Goal: Task Accomplishment & Management: Use online tool/utility

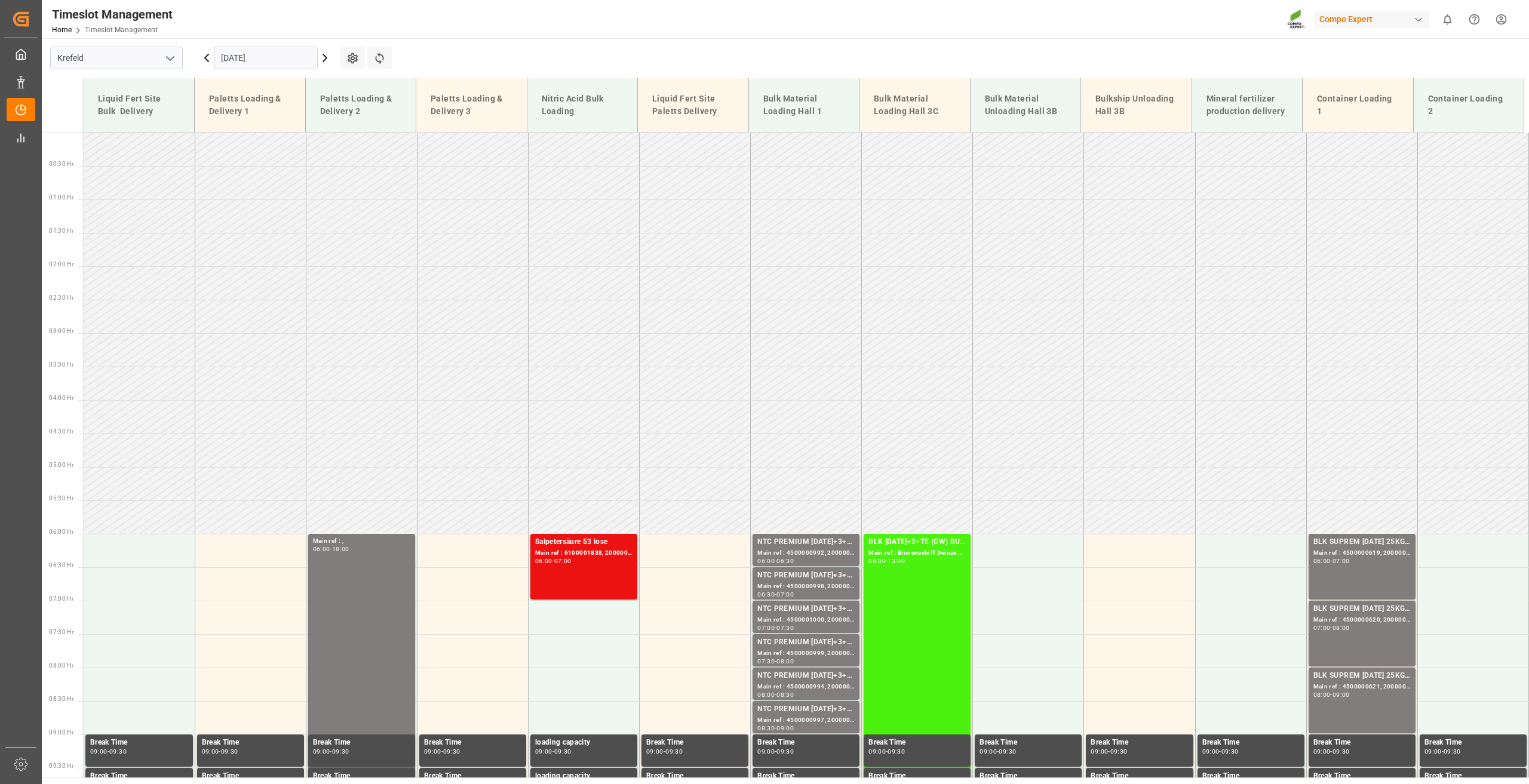
click at [207, 61] on icon at bounding box center [206, 58] width 4 height 7
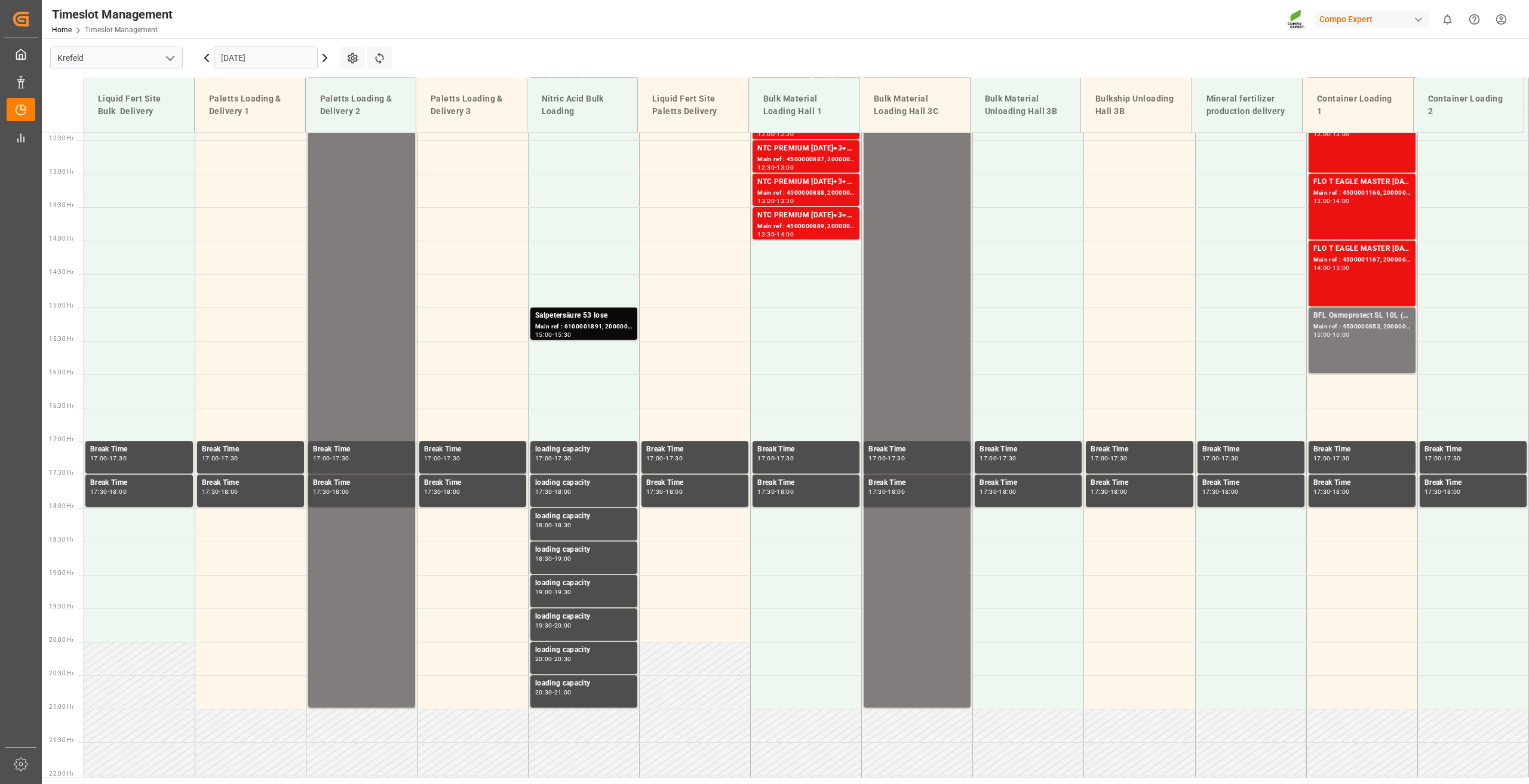
scroll to position [961, 0]
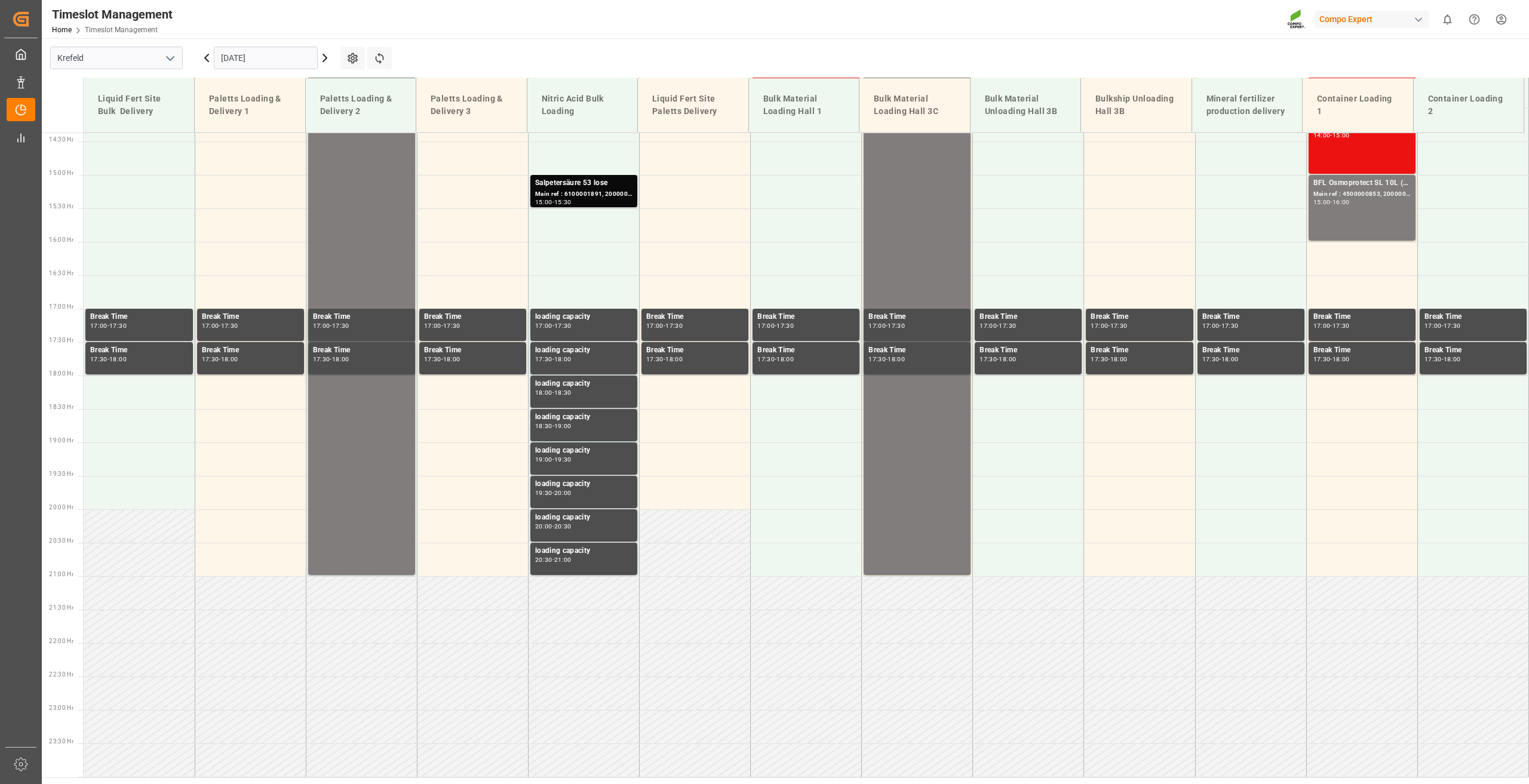
click at [325, 55] on icon at bounding box center [325, 58] width 14 height 14
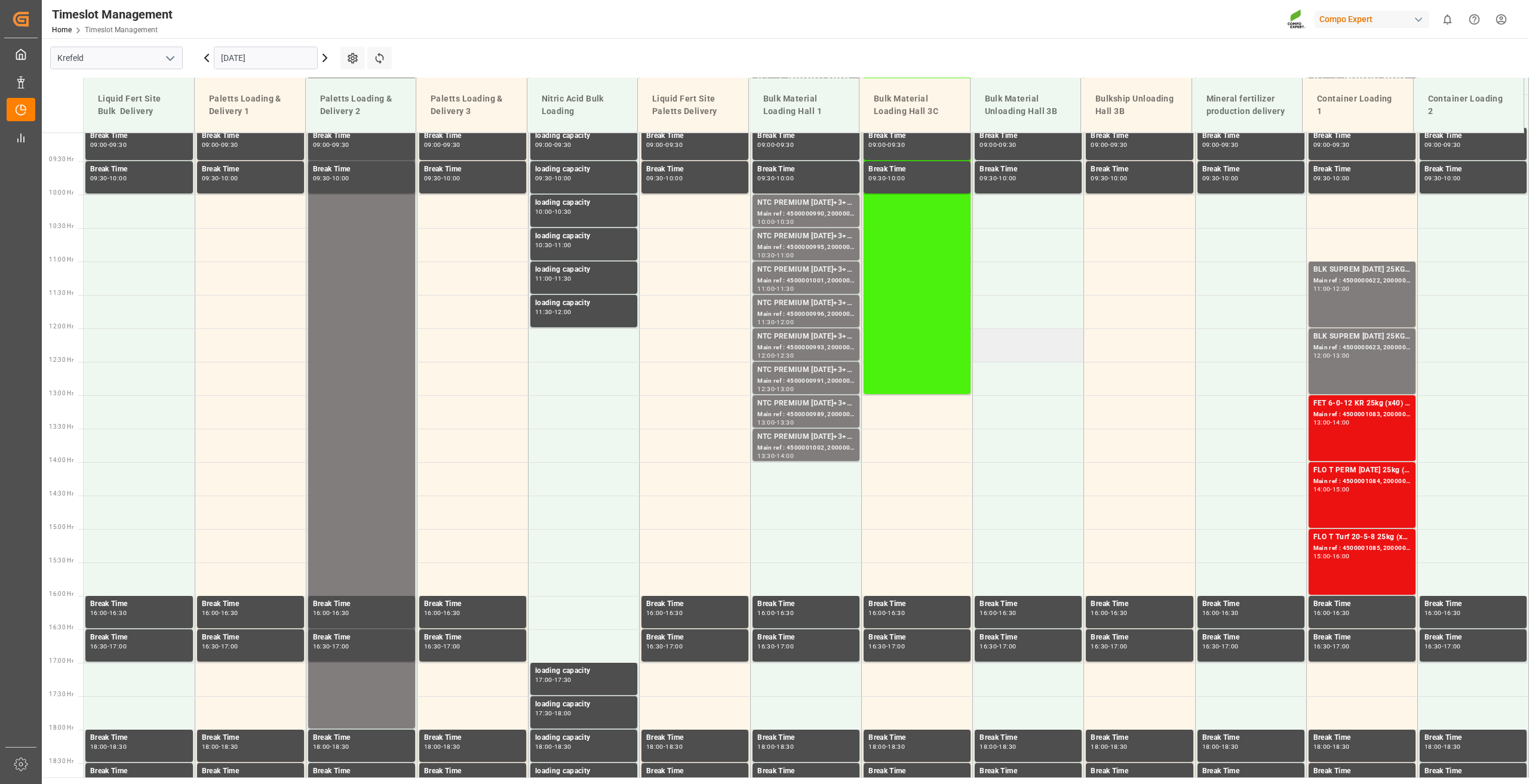
scroll to position [248, 0]
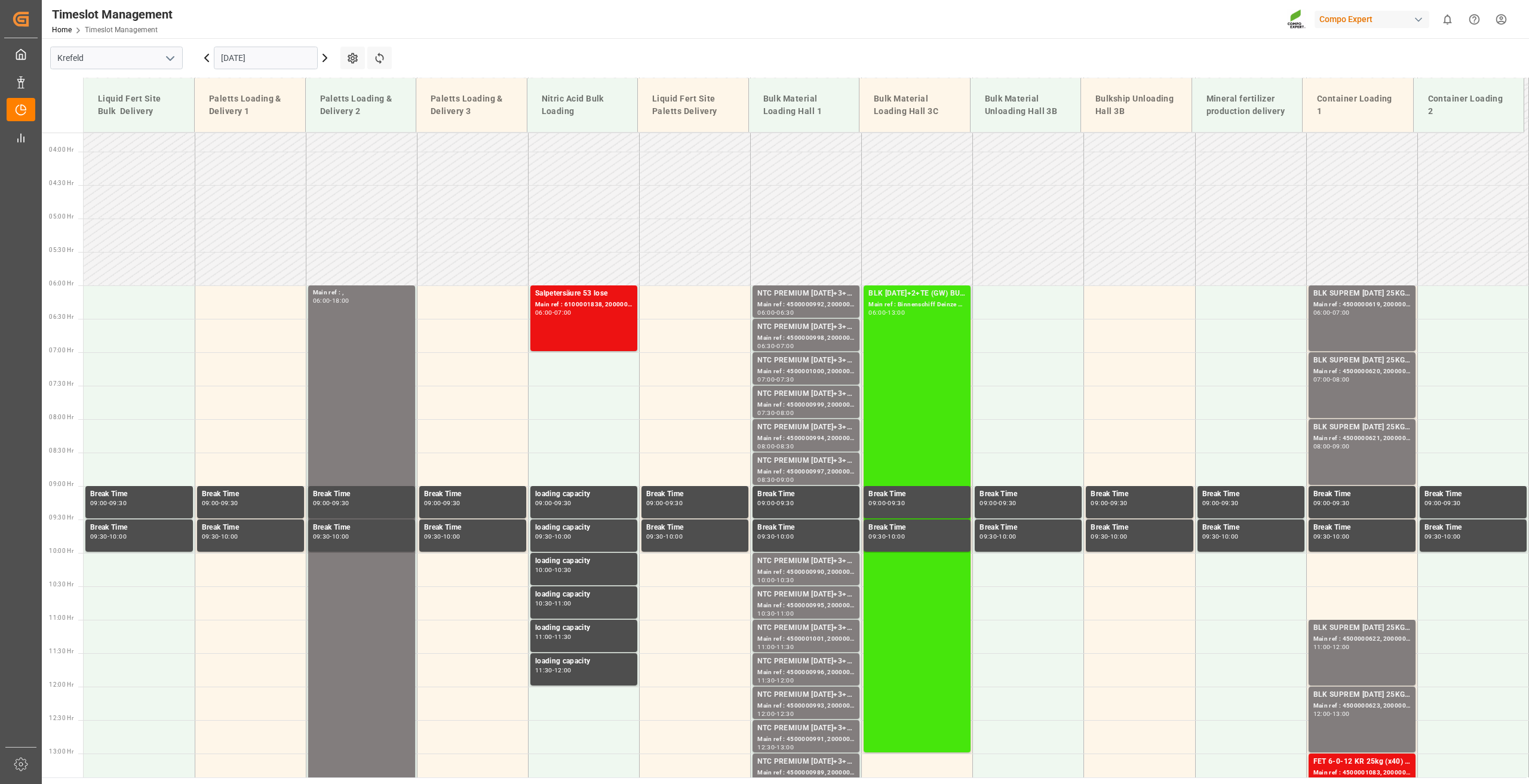
click at [925, 338] on div "BLK [DATE]+2+TE (GW) BULK Main ref : Binnenschiff Deinze [DATE] 06:00 - 13:00" at bounding box center [917, 519] width 97 height 462
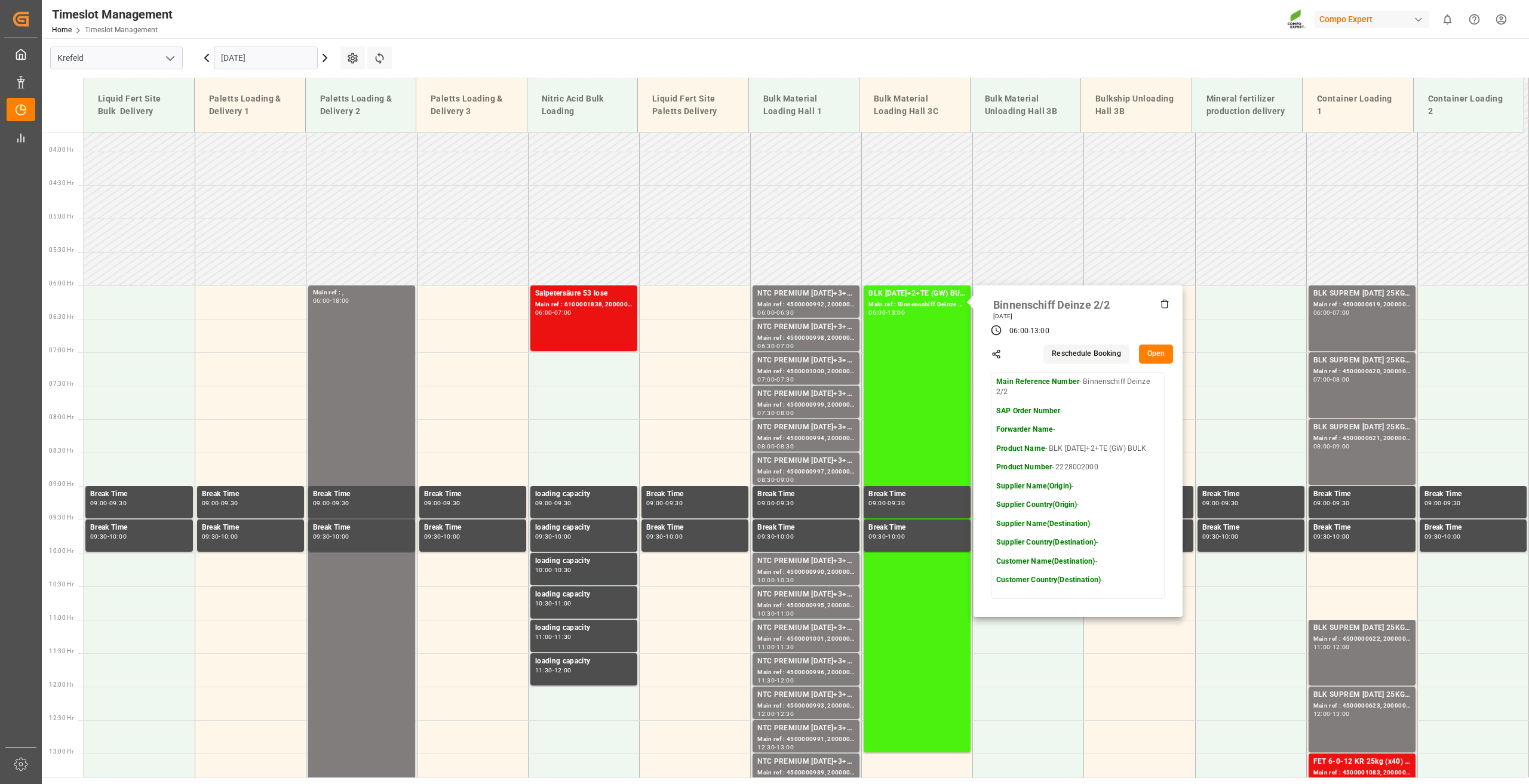
click at [1145, 353] on button "Open" at bounding box center [1156, 354] width 35 height 19
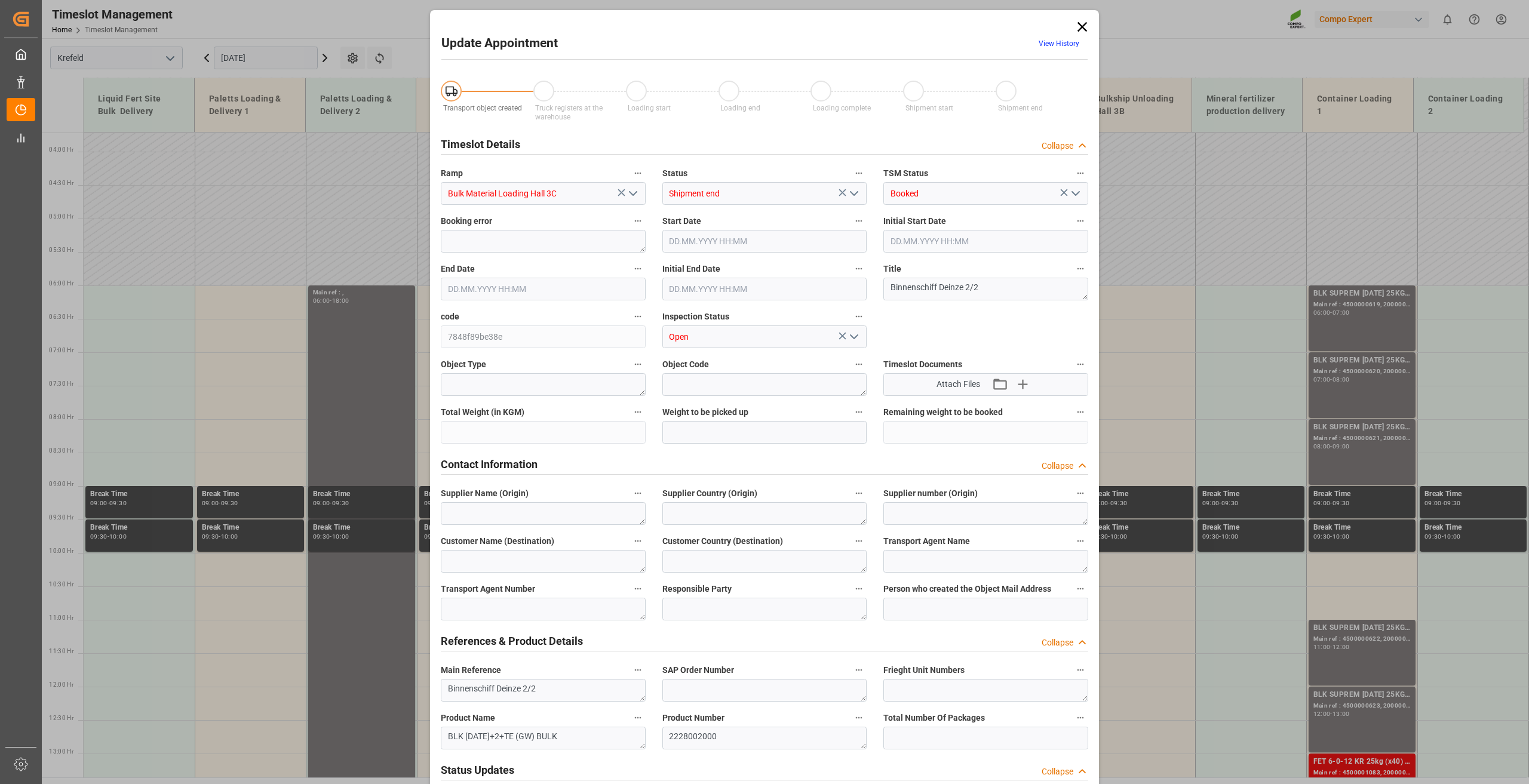
type input "400000"
type input "[DATE] 06:00"
type input "[DATE] 13:00"
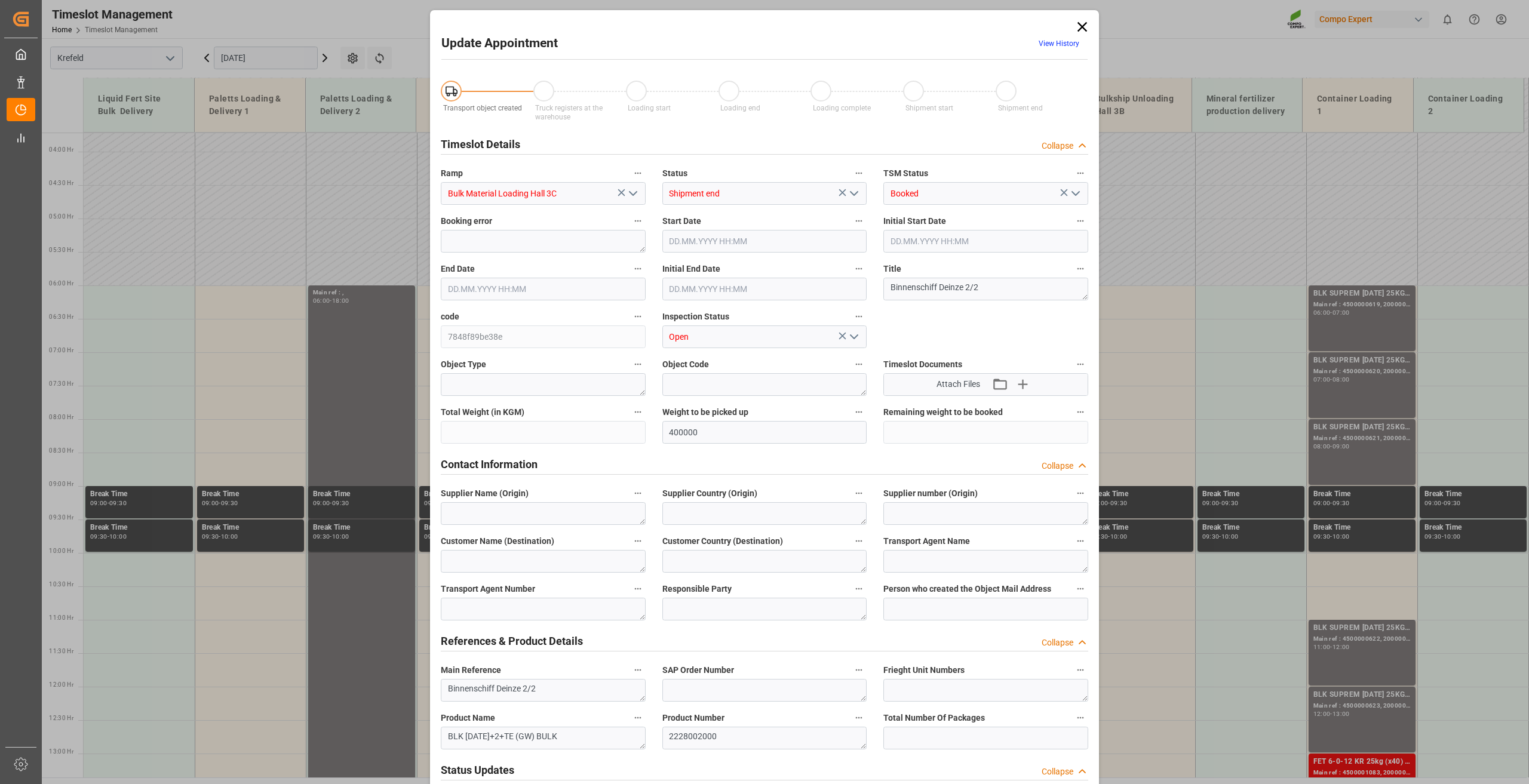
type input "[DATE] 07:02"
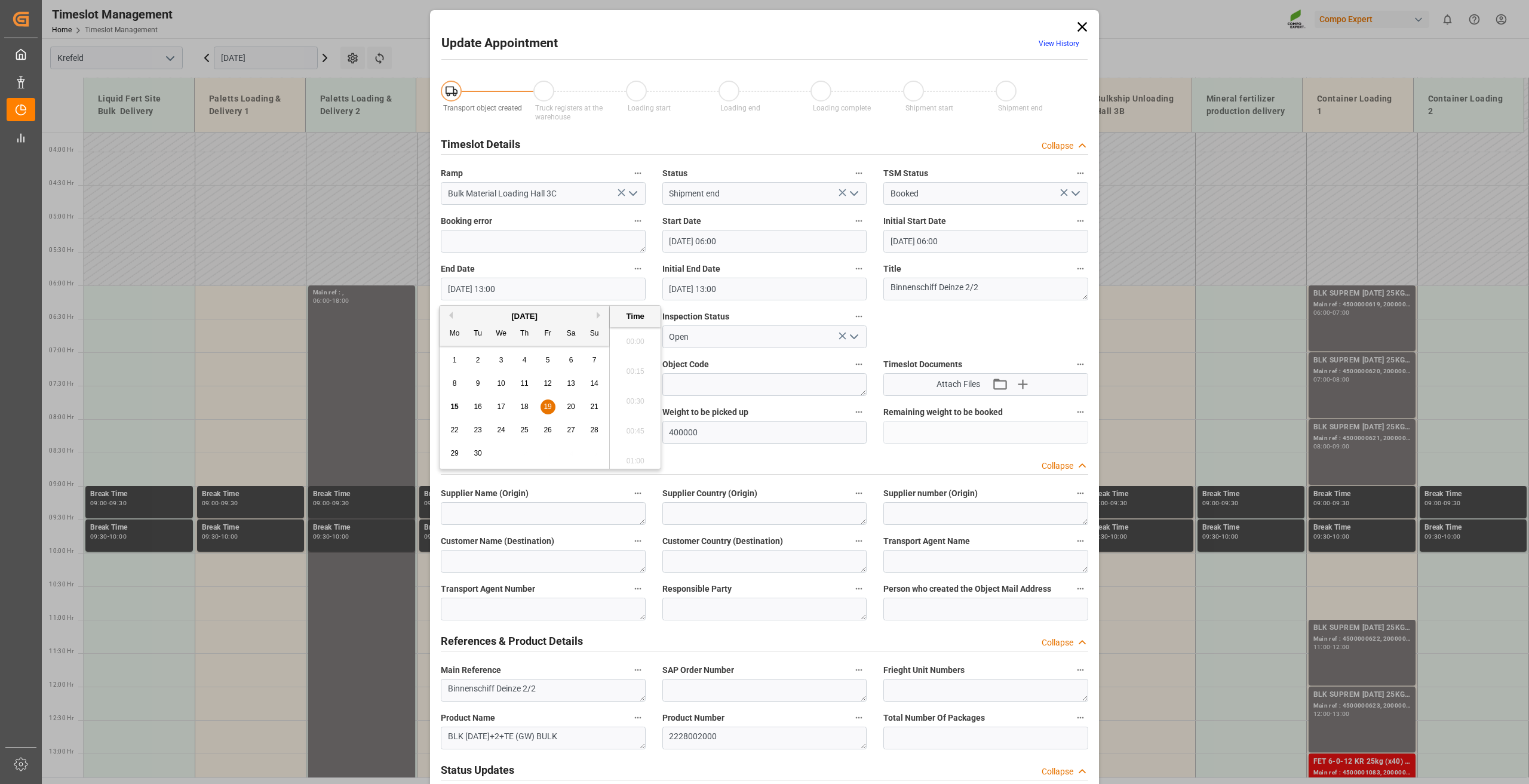
click at [488, 290] on input "[DATE] 13:00" at bounding box center [543, 289] width 205 height 23
click at [544, 401] on div "19" at bounding box center [548, 407] width 15 height 14
click at [636, 352] on li "18:00" at bounding box center [635, 352] width 51 height 30
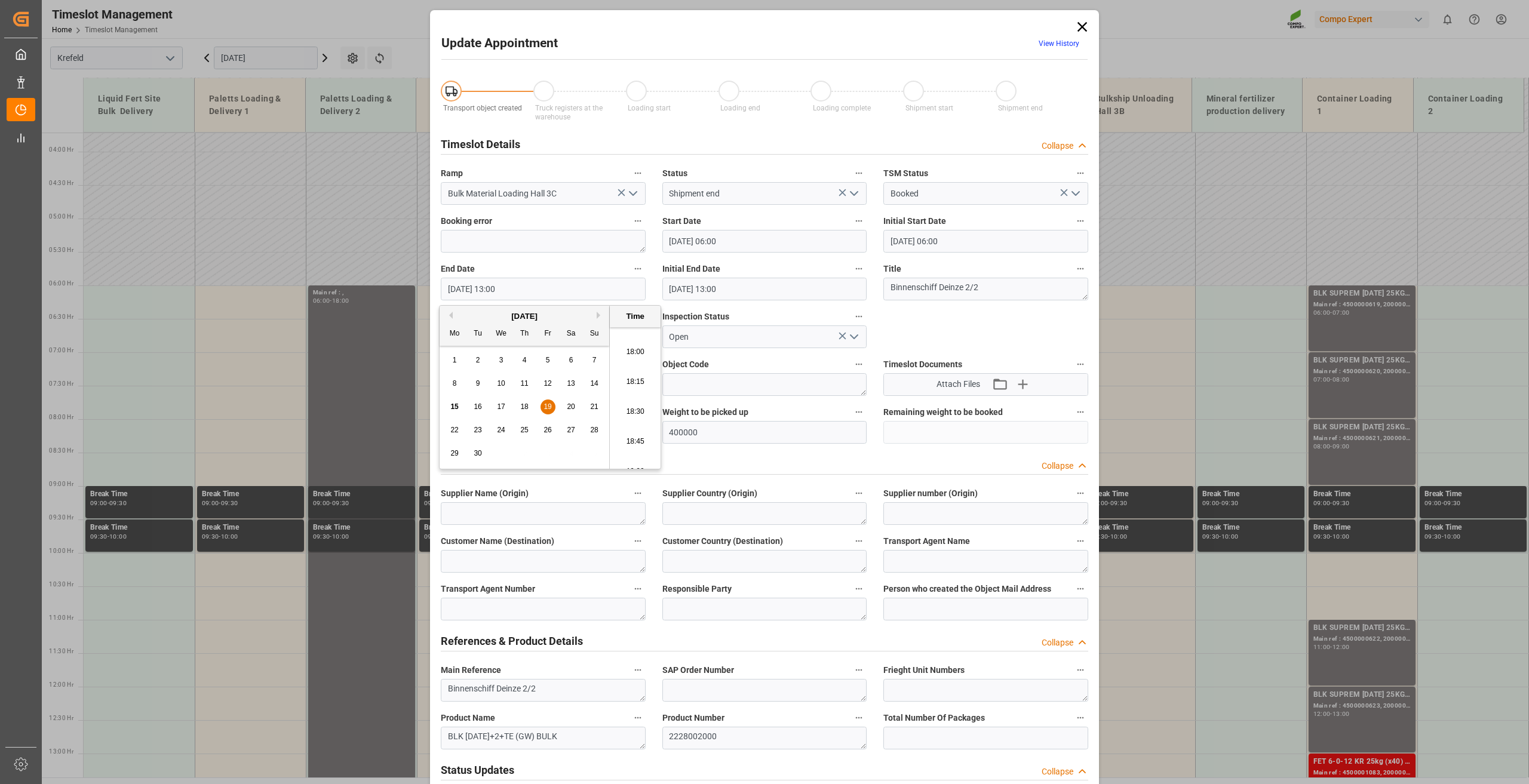
type input "[DATE] 18:00"
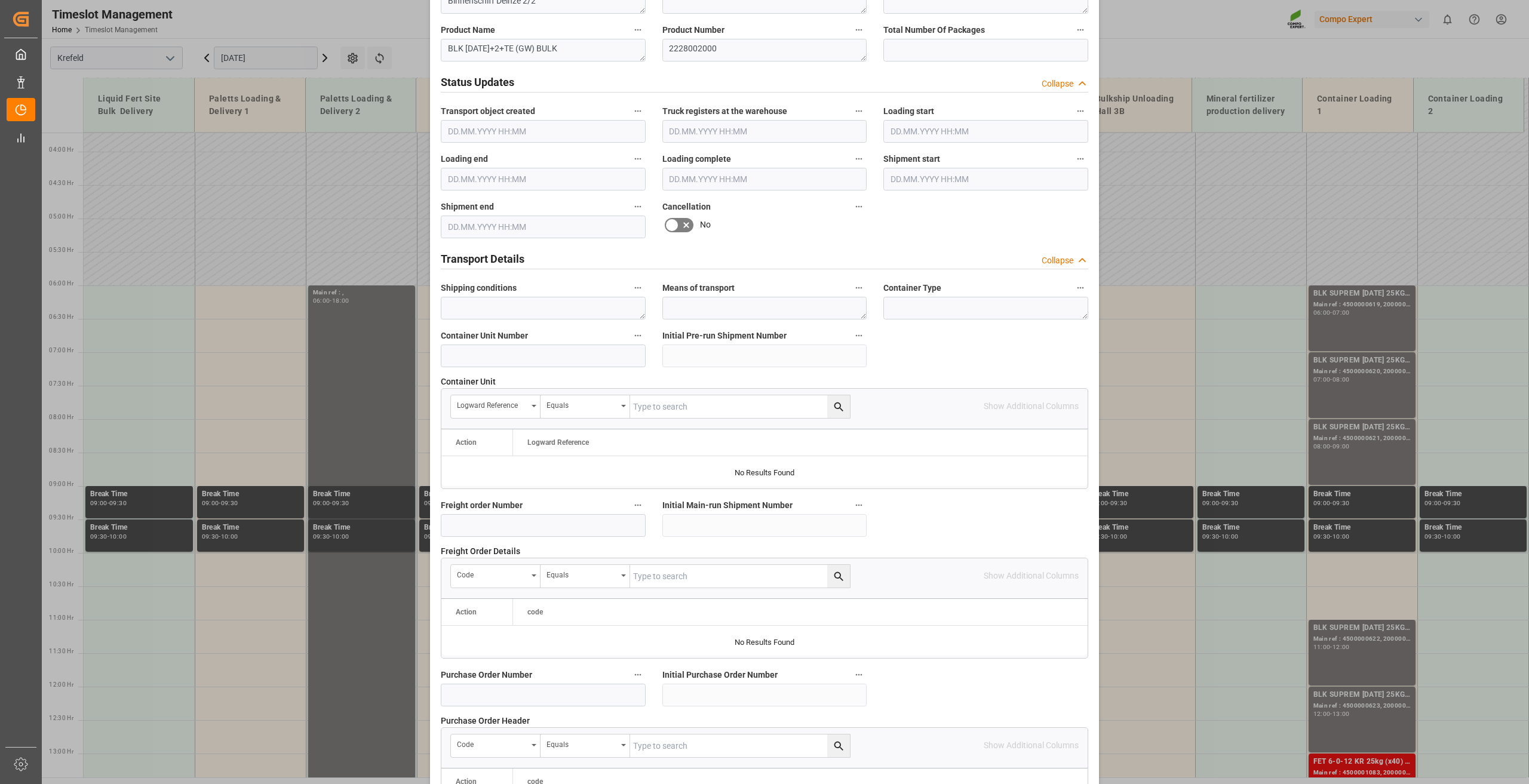
scroll to position [873, 0]
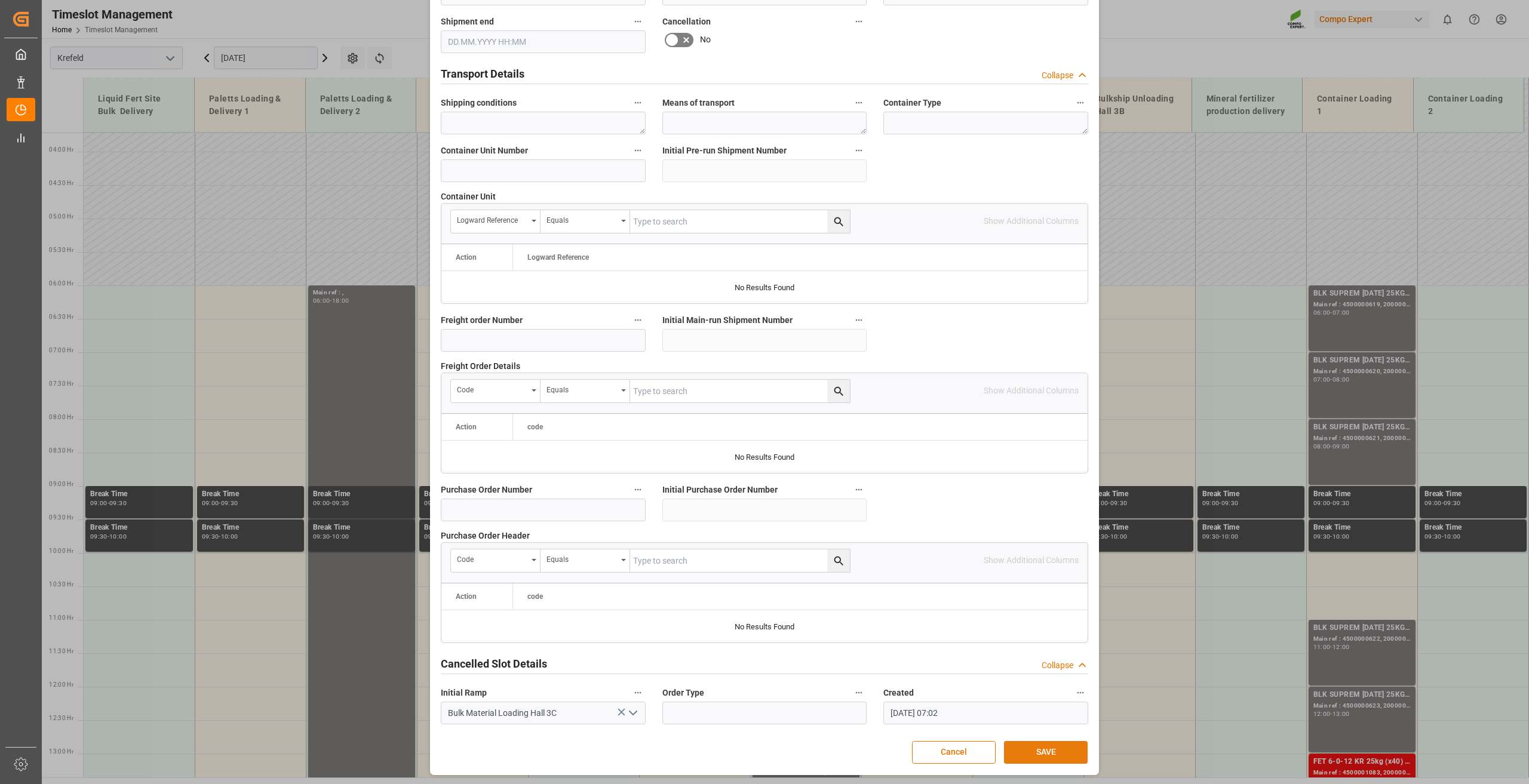
click at [1051, 752] on button "SAVE" at bounding box center [1045, 752] width 83 height 23
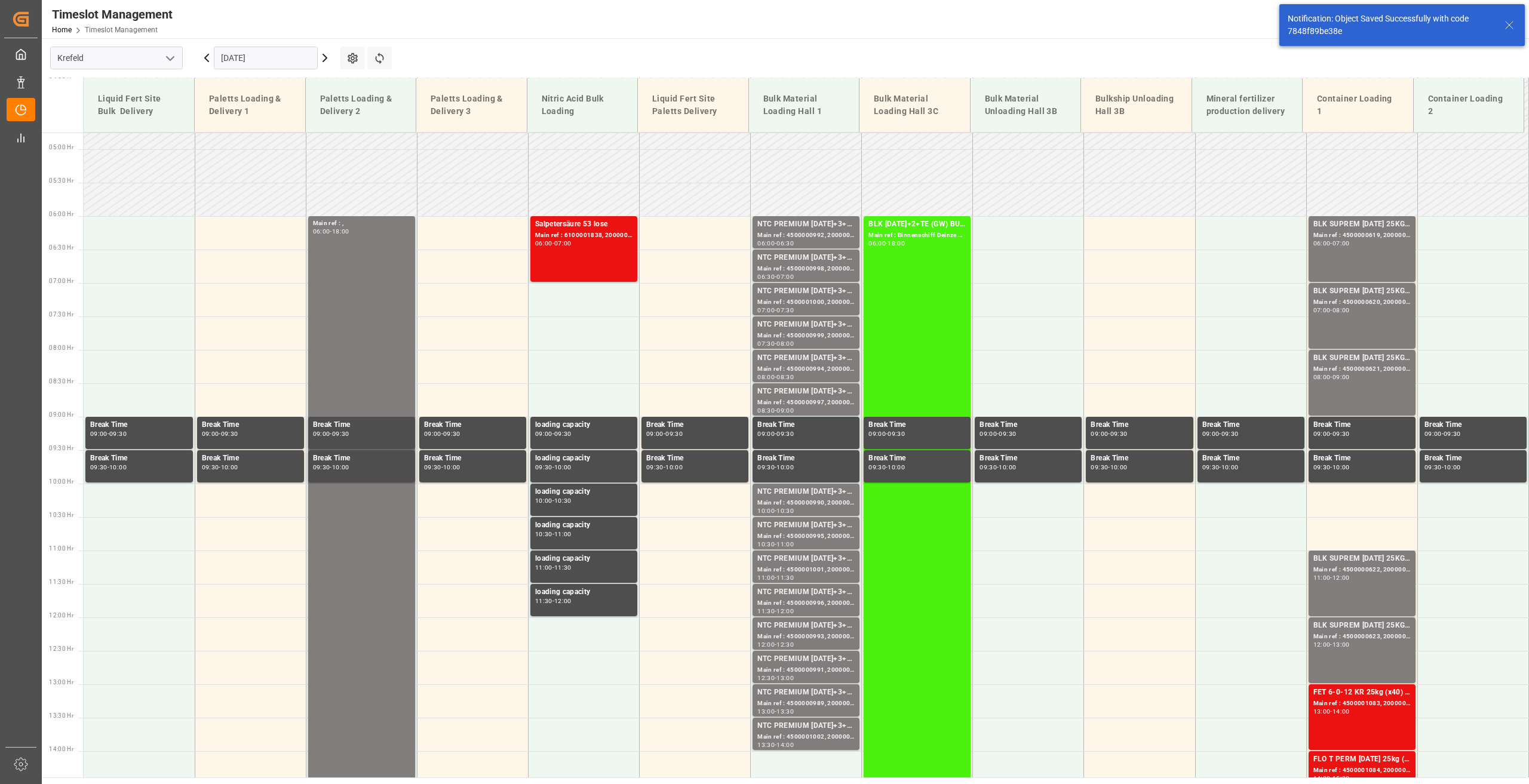
scroll to position [339, 0]
